Goal: Transaction & Acquisition: Purchase product/service

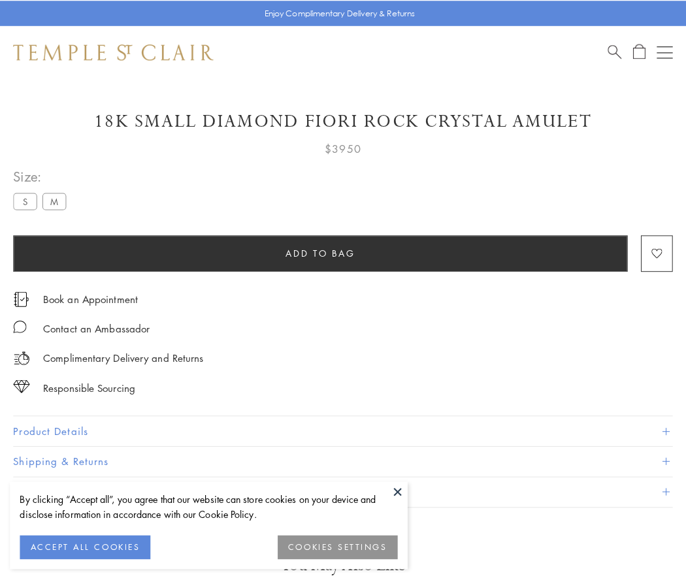
scroll to position [33, 0]
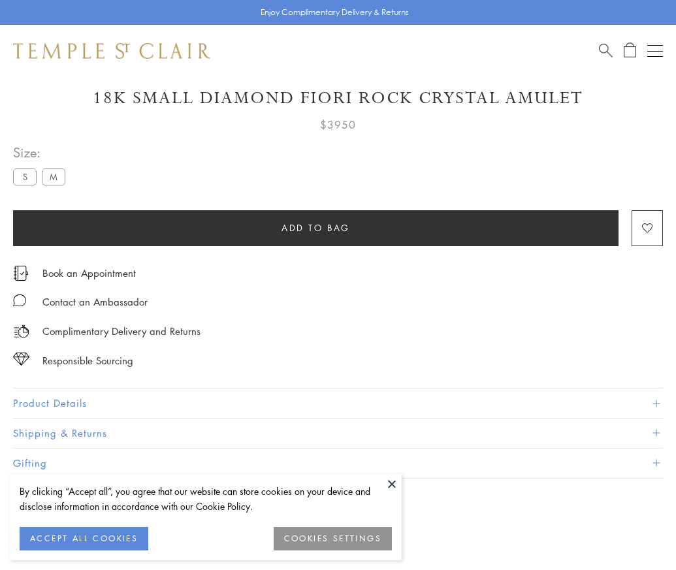
click at [315, 227] on span "Add to bag" at bounding box center [316, 228] width 69 height 14
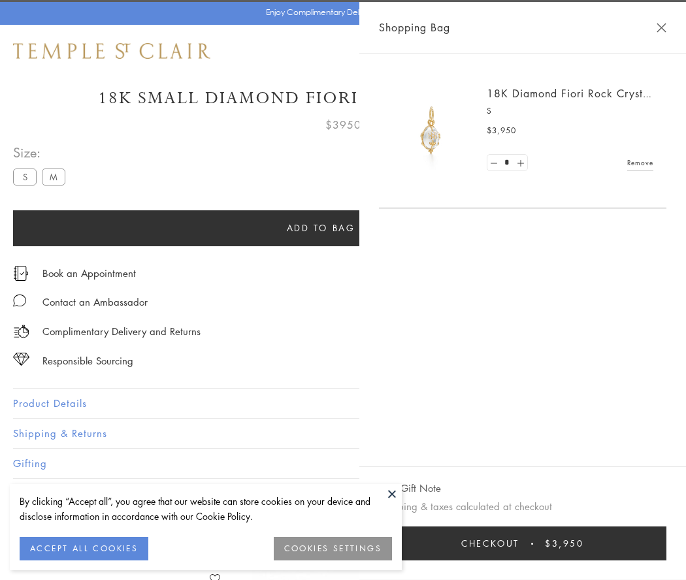
click at [587, 543] on button "Checkout $3,950" at bounding box center [522, 543] width 287 height 34
